Goal: Task Accomplishment & Management: Use online tool/utility

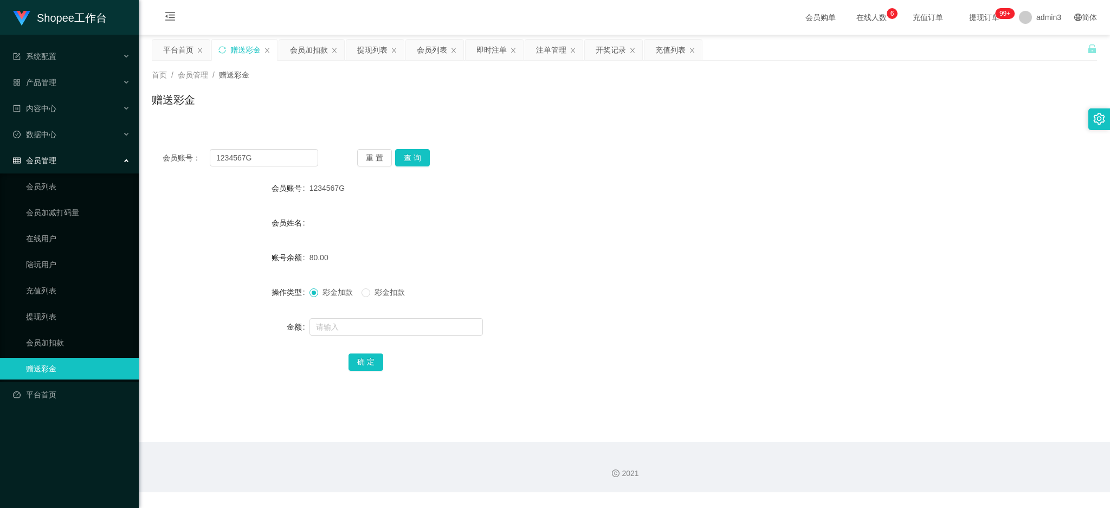
click at [363, 49] on div "提现列表" at bounding box center [372, 50] width 30 height 21
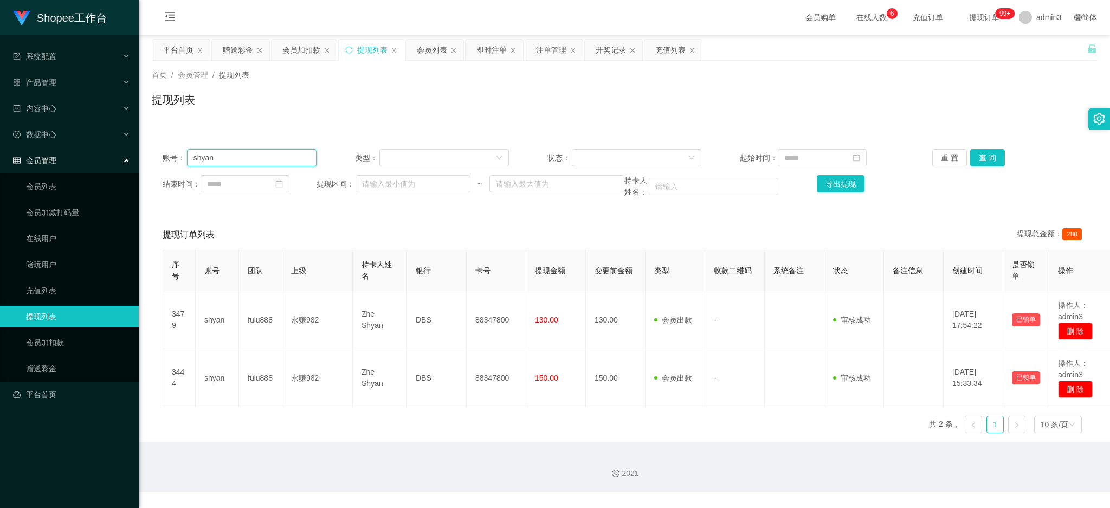
click at [235, 161] on input "shyan" at bounding box center [252, 157] width 130 height 17
click at [236, 161] on input "shyan" at bounding box center [252, 157] width 130 height 17
paste input "Qinyun147258"
type input "Qinyun147258"
click at [974, 160] on button "查 询" at bounding box center [987, 157] width 35 height 17
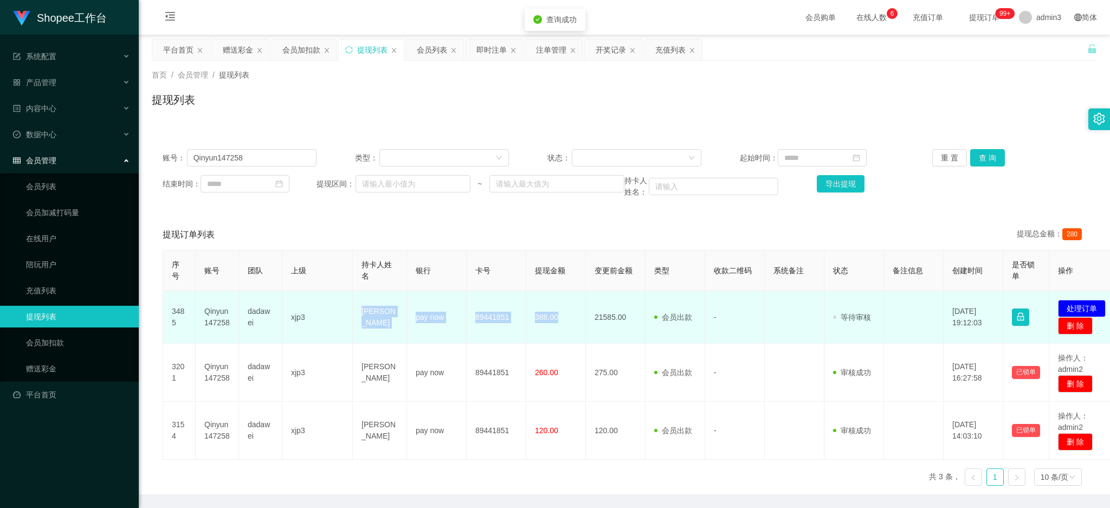
drag, startPoint x: 359, startPoint y: 316, endPoint x: 573, endPoint y: 321, distance: 213.6
click at [573, 321] on tr "3485 Qinyun147258 dadawei xjp3 [PERSON_NAME] pay now 89441851 388.00 21585.00 会…" at bounding box center [642, 317] width 958 height 53
copy tr "[PERSON_NAME] pay now 89441851 388.00"
click at [1088, 308] on button "处理订单" at bounding box center [1082, 308] width 48 height 17
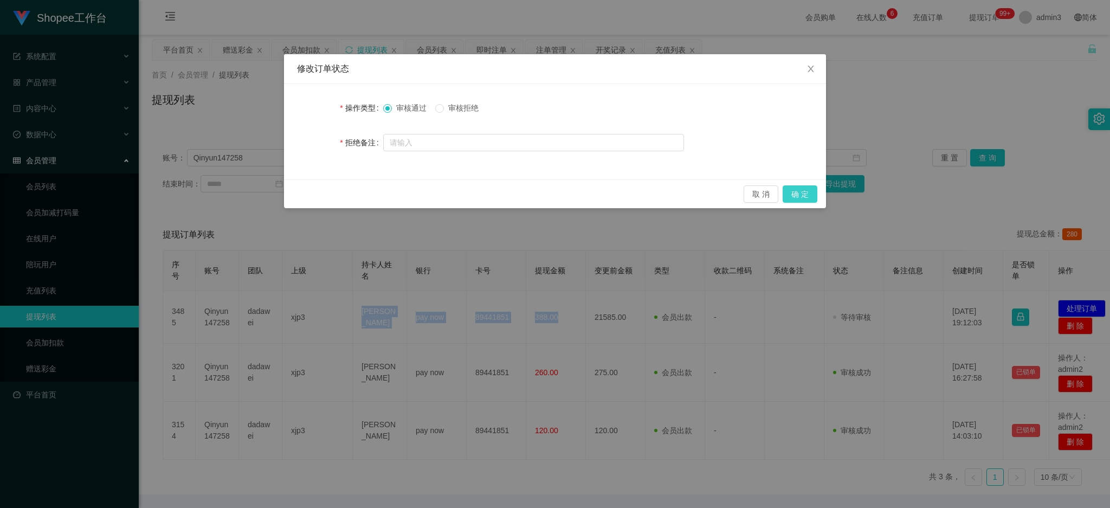
click at [809, 185] on button "确 定" at bounding box center [800, 193] width 35 height 17
